Goal: Task Accomplishment & Management: Use online tool/utility

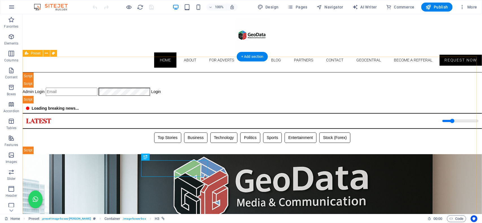
scroll to position [232, 0]
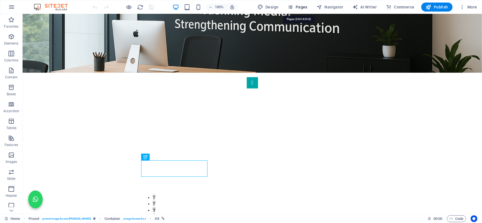
click at [303, 6] on span "Pages" at bounding box center [298, 7] width 20 height 6
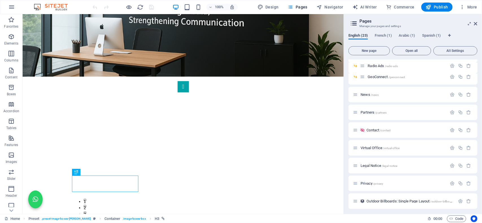
scroll to position [106, 0]
click at [375, 94] on span "News /news" at bounding box center [370, 92] width 18 height 4
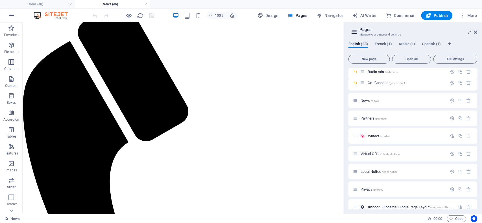
scroll to position [157, 0]
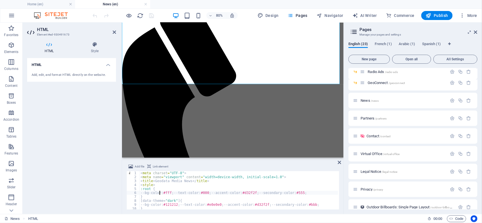
click at [160, 192] on div "< meta charset = "UTF-8" > < meta name = "viewport" content = "width=device-wid…" at bounding box center [365, 194] width 451 height 45
type textarea "</script>"
